Goal: Find specific page/section: Find specific page/section

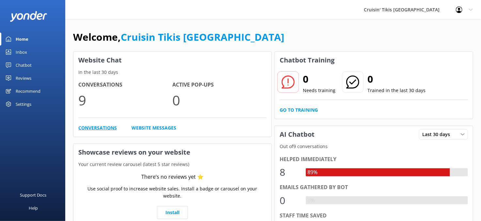
click at [90, 129] on link "Conversations" at bounding box center [97, 128] width 38 height 7
